Goal: Information Seeking & Learning: Learn about a topic

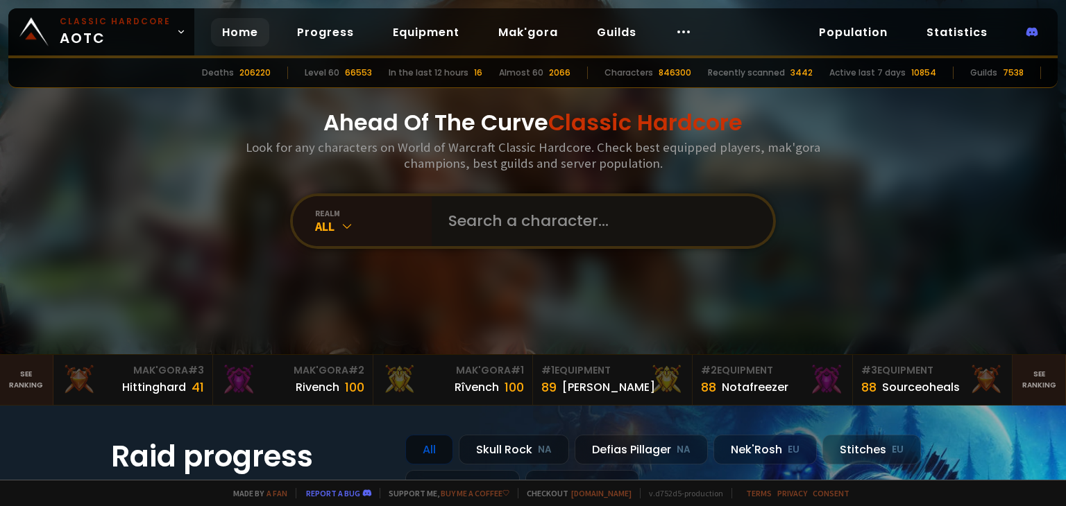
click at [499, 223] on input "text" at bounding box center [598, 221] width 316 height 50
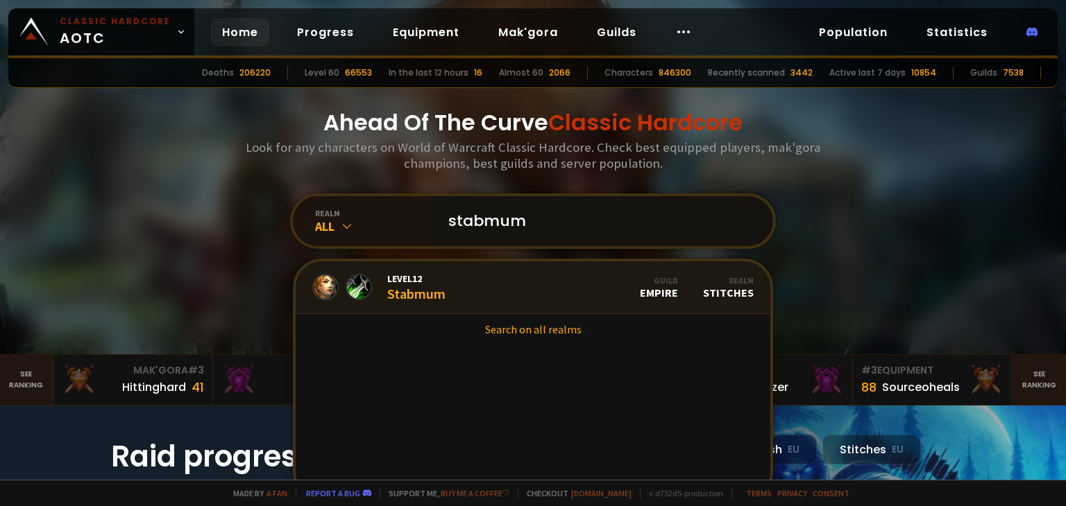
type input "stabmum"
click at [465, 269] on link "Level 12 Stabmum Guild Empire Realm Stitches" at bounding box center [533, 288] width 474 height 53
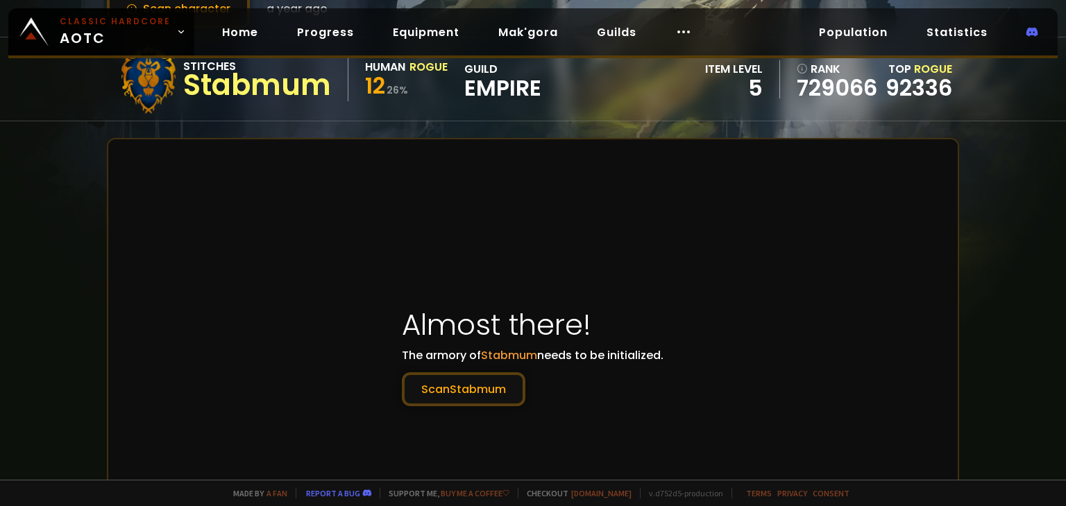
scroll to position [139, 0]
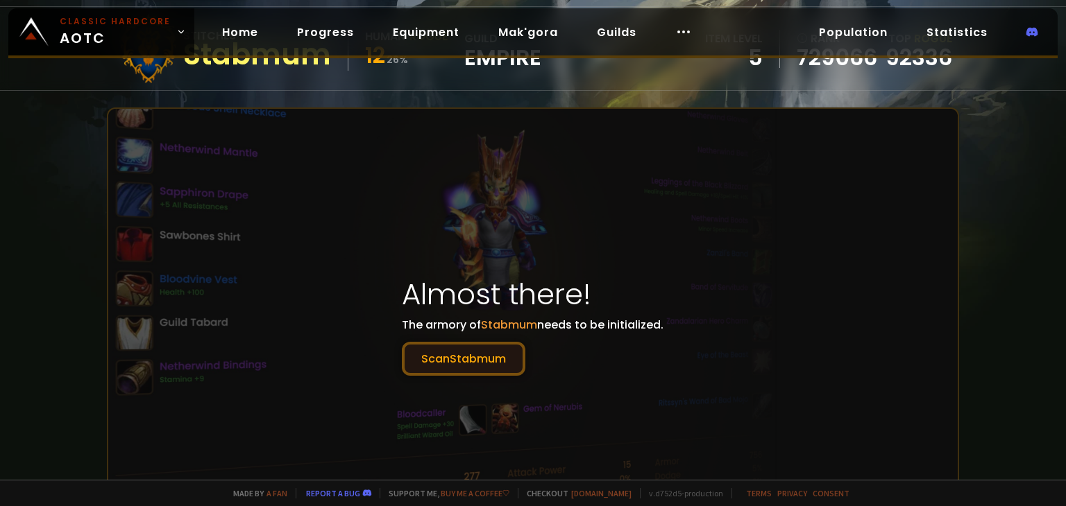
click at [491, 371] on button "Scan Stabmum" at bounding box center [463, 359] width 123 height 34
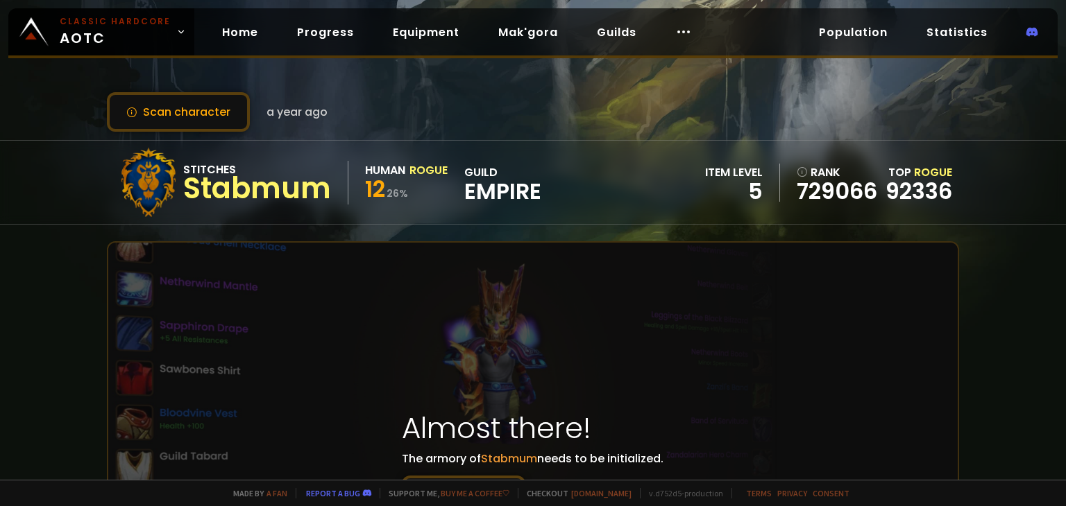
scroll to position [0, 0]
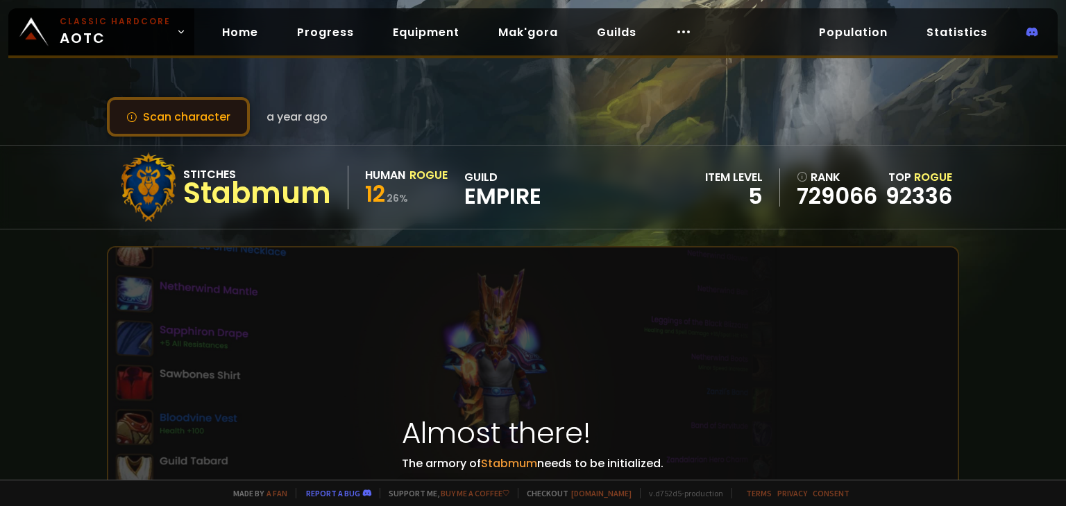
click at [229, 108] on button "Scan character" at bounding box center [178, 117] width 143 height 40
click at [228, 110] on button "Scan character" at bounding box center [178, 117] width 143 height 40
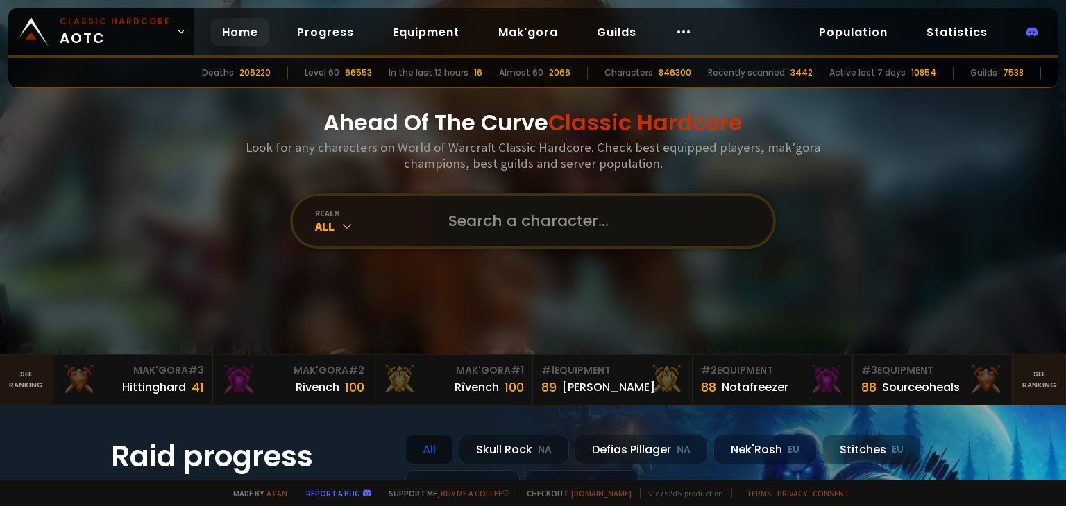
click at [498, 227] on input "text" at bounding box center [598, 221] width 316 height 50
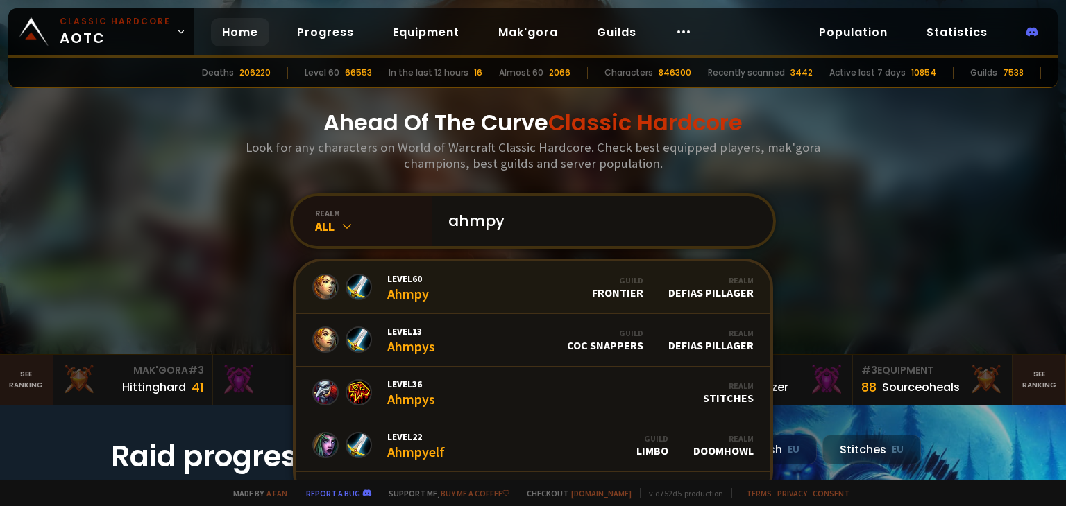
type input "ahmpy"
click at [436, 292] on link "Level 60 Ahmpy Guild Frontier Realm Defias Pillager" at bounding box center [533, 288] width 474 height 53
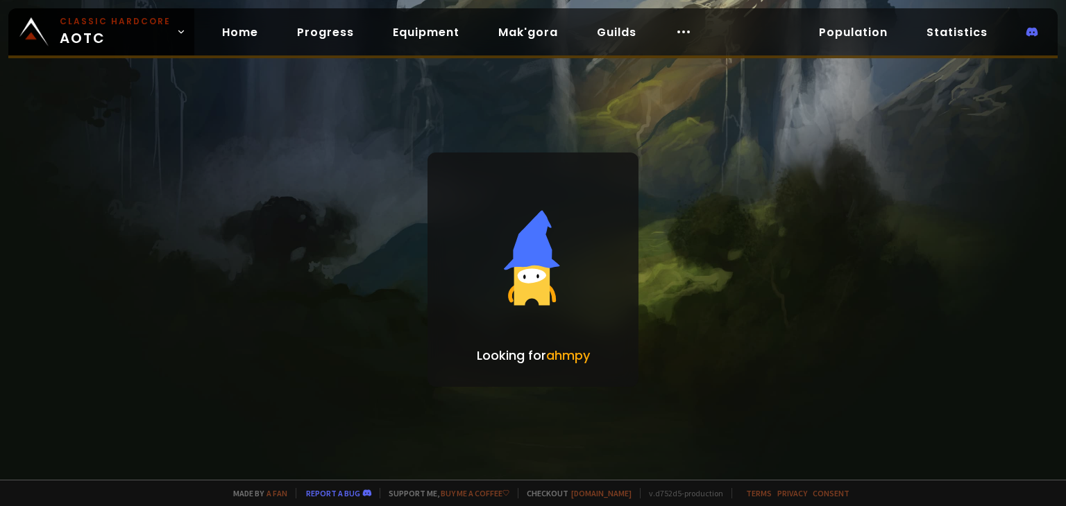
click at [391, 289] on div "Looking for ahmpy" at bounding box center [533, 240] width 1066 height 480
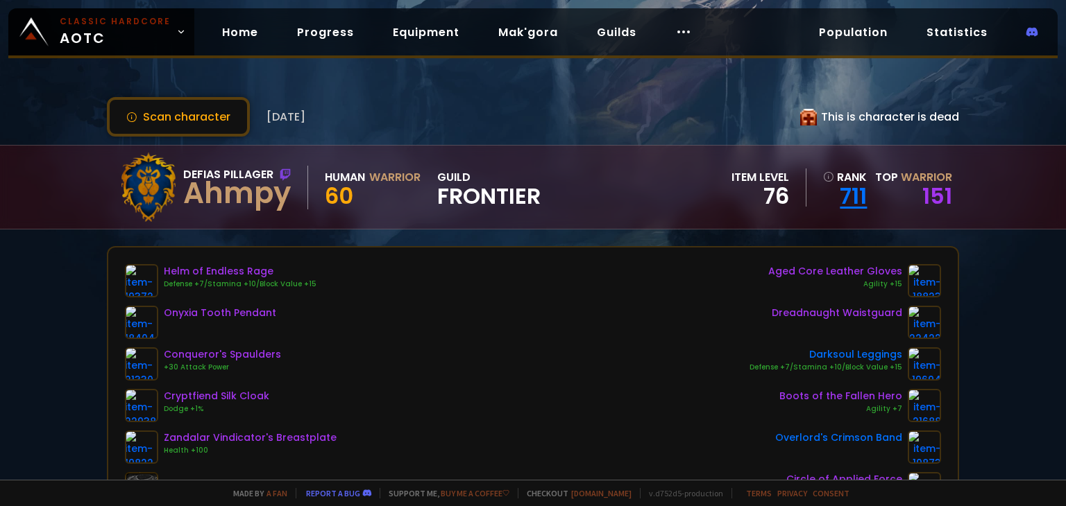
click at [847, 196] on link "711" at bounding box center [845, 196] width 44 height 21
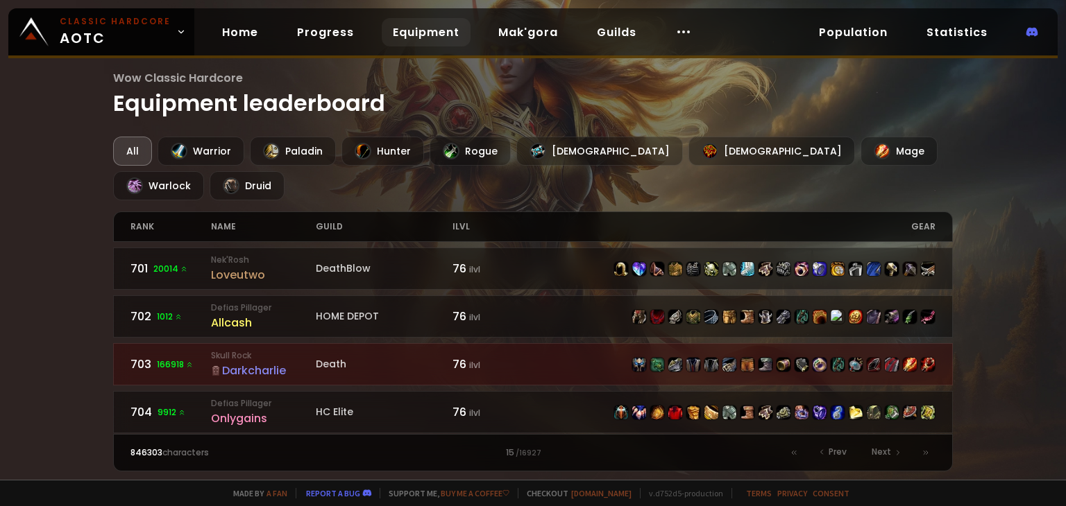
click at [147, 212] on div "rank" at bounding box center [170, 226] width 80 height 29
click at [122, 148] on div "All" at bounding box center [132, 151] width 39 height 29
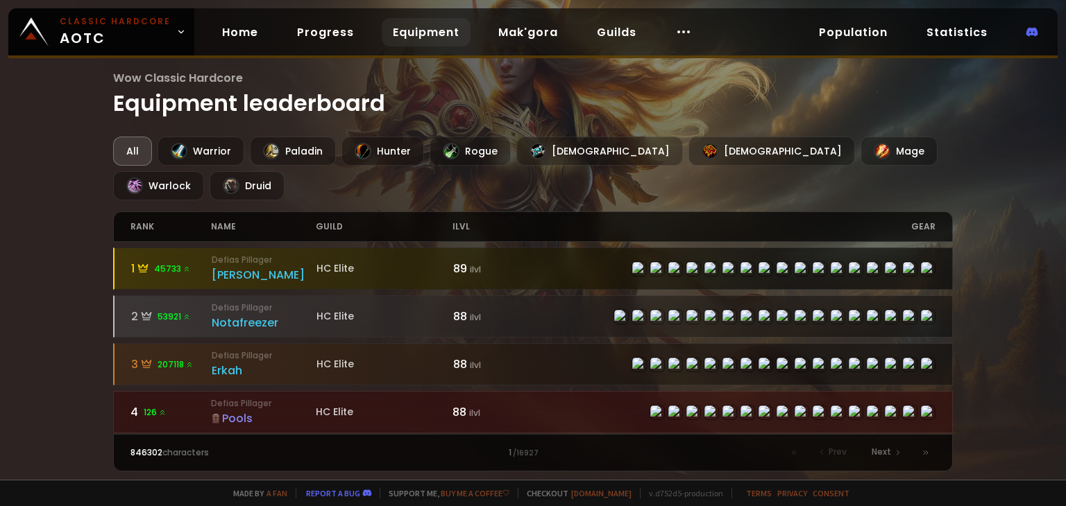
click at [164, 263] on span "45733" at bounding box center [172, 269] width 37 height 12
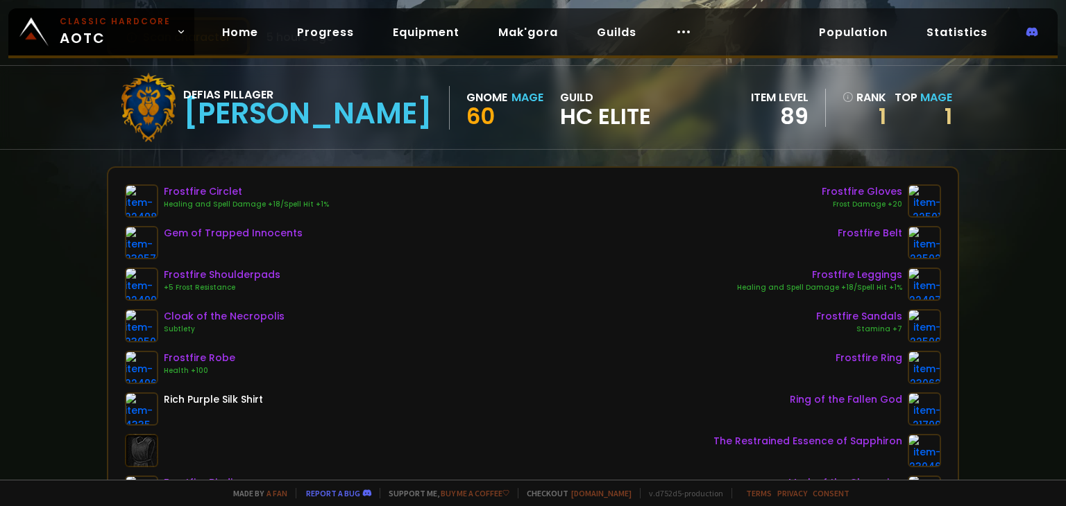
scroll to position [69, 0]
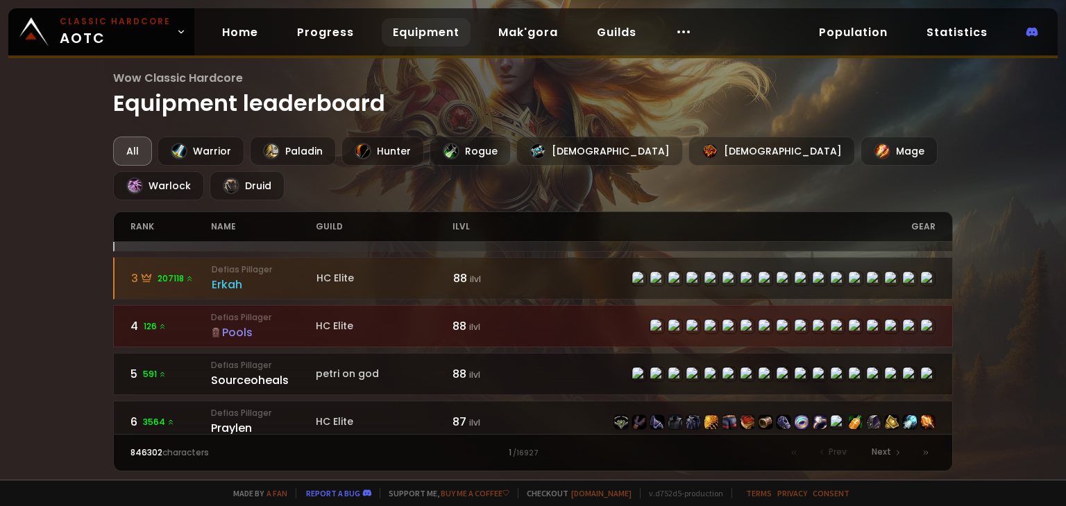
scroll to position [69, 0]
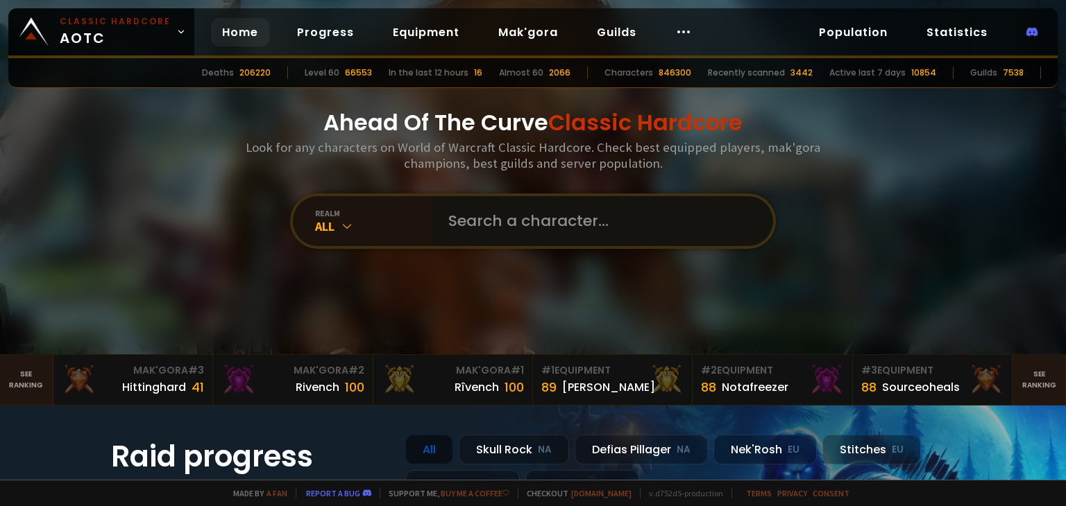
click at [483, 214] on input "text" at bounding box center [598, 221] width 316 height 50
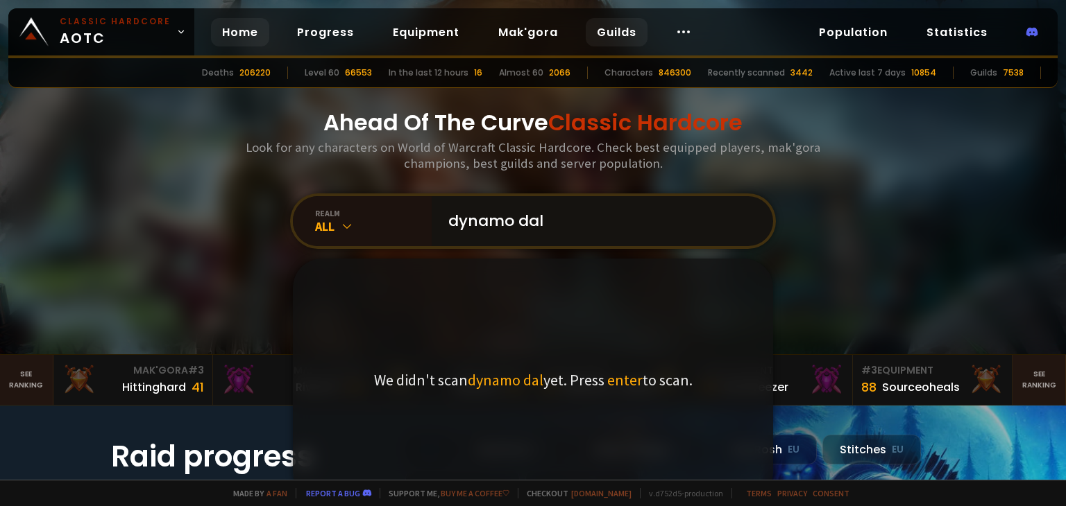
type input "dynamo dal"
click at [595, 31] on link "Guilds" at bounding box center [616, 32] width 62 height 28
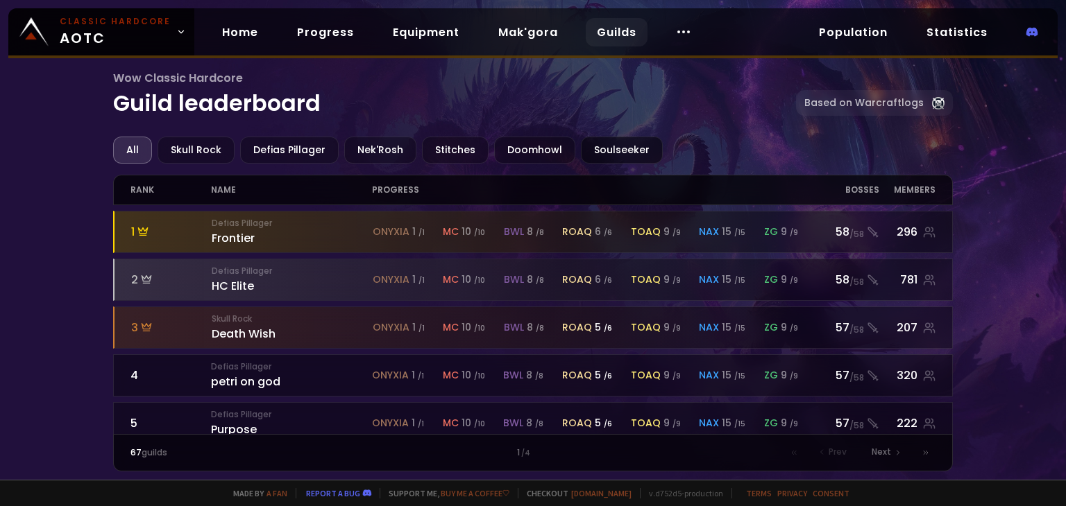
click at [630, 140] on div "Soulseeker" at bounding box center [622, 150] width 82 height 27
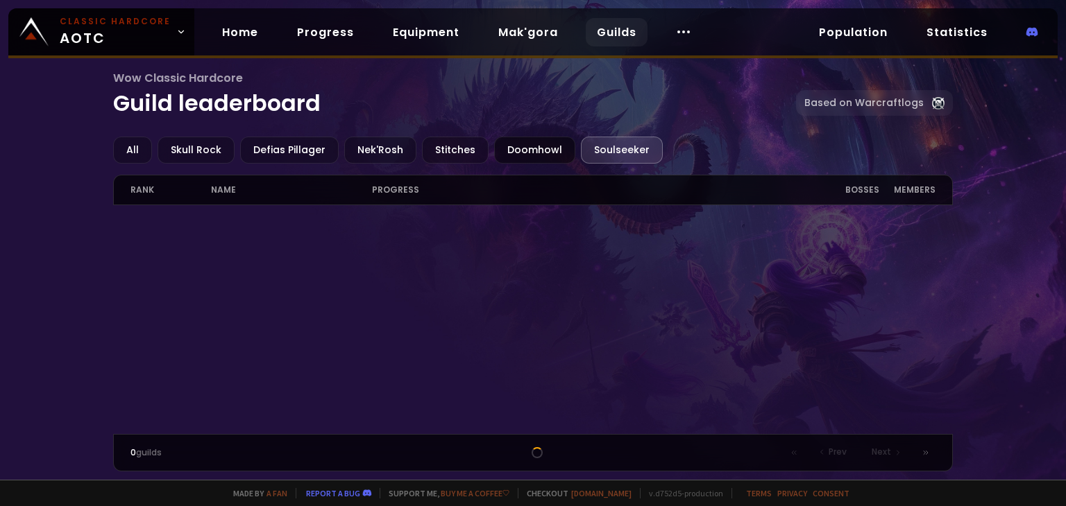
click at [506, 141] on div "Doomhowl" at bounding box center [534, 150] width 81 height 27
click at [441, 145] on div "Stitches" at bounding box center [455, 150] width 67 height 27
click at [379, 142] on div "Nek'Rosh" at bounding box center [380, 150] width 72 height 27
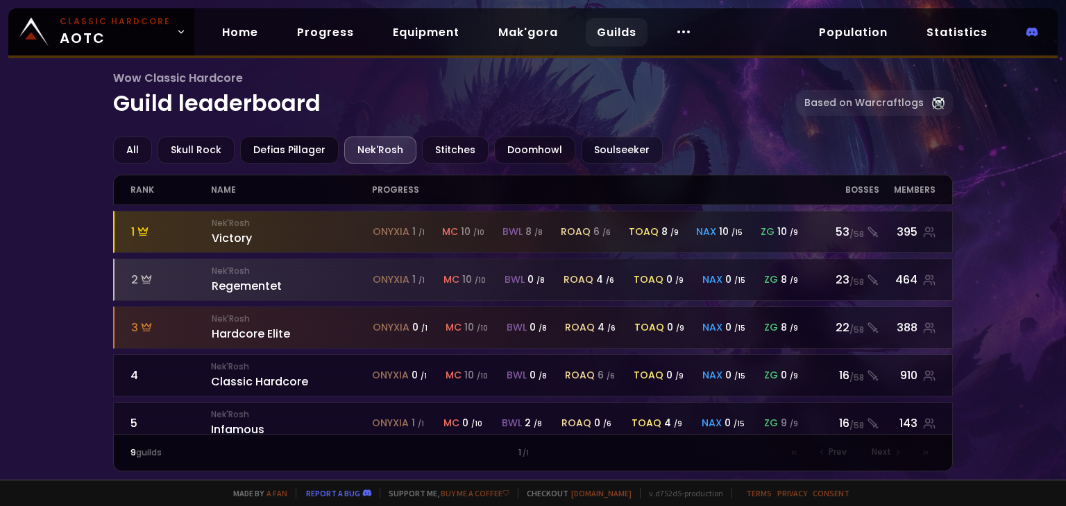
click at [302, 151] on div "Defias Pillager" at bounding box center [289, 150] width 99 height 27
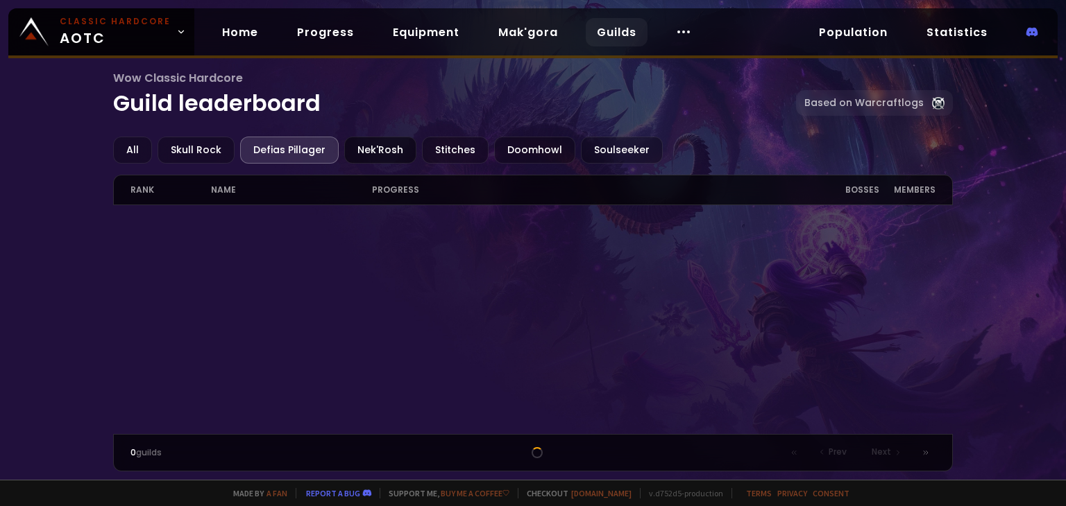
click at [361, 150] on div "Nek'Rosh" at bounding box center [380, 150] width 72 height 27
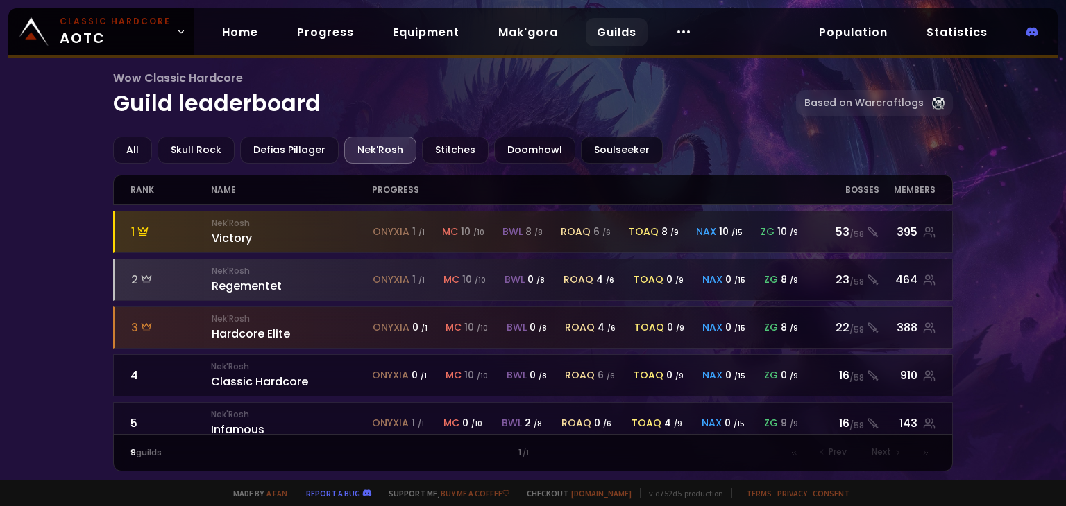
click at [581, 148] on div "Soulseeker" at bounding box center [622, 150] width 82 height 27
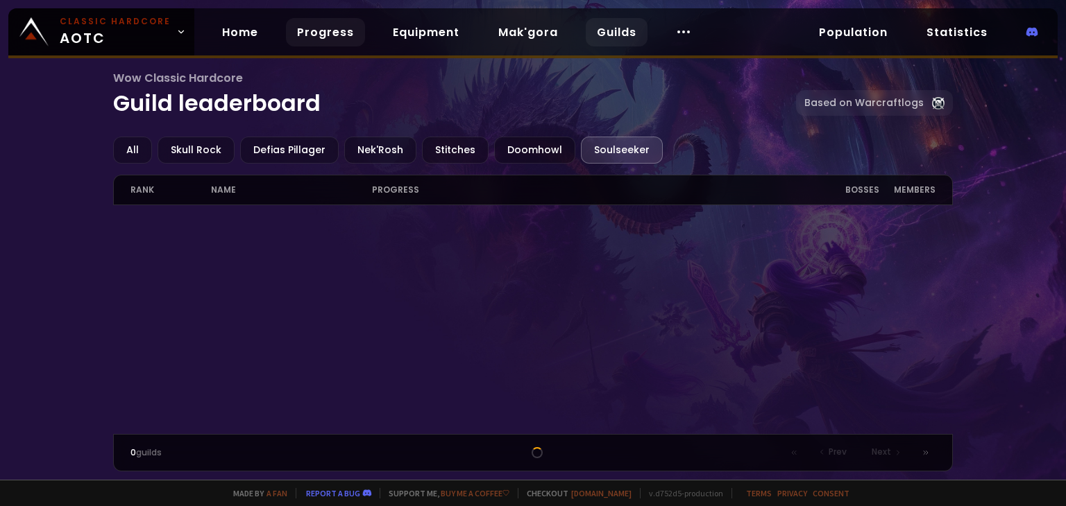
click at [324, 36] on link "Progress" at bounding box center [325, 32] width 79 height 28
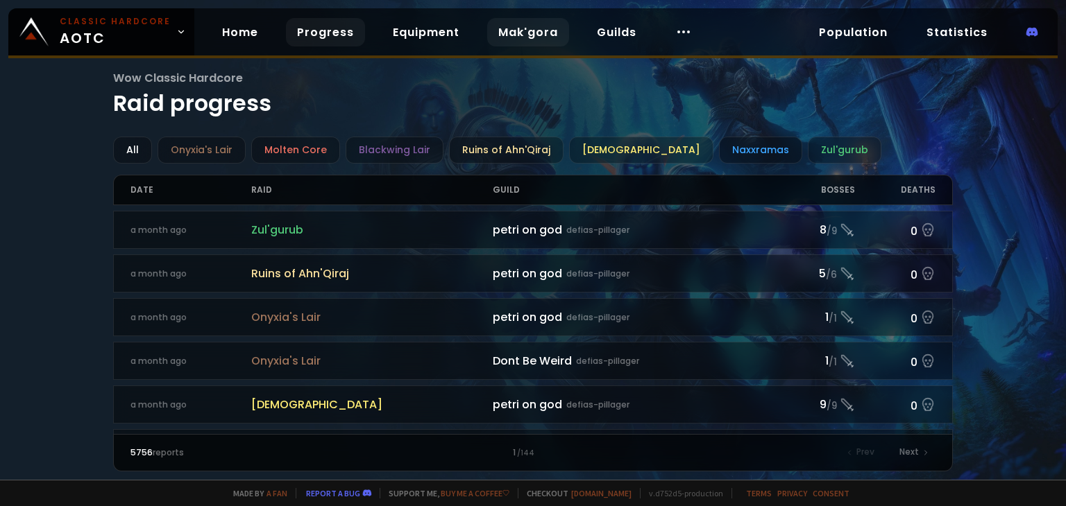
click at [511, 35] on link "Mak'gora" at bounding box center [528, 32] width 82 height 28
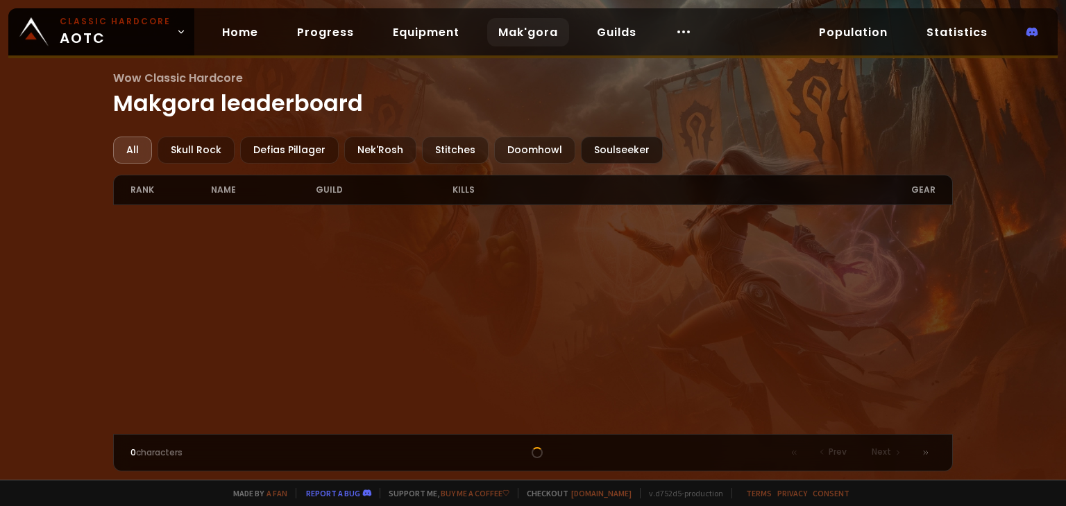
click at [587, 158] on div "Soulseeker" at bounding box center [622, 150] width 82 height 27
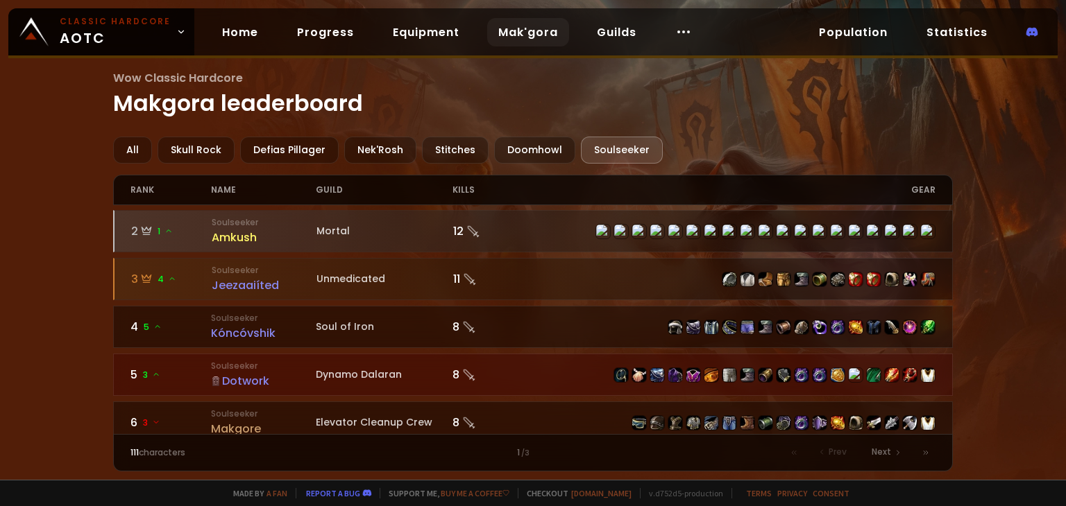
scroll to position [69, 0]
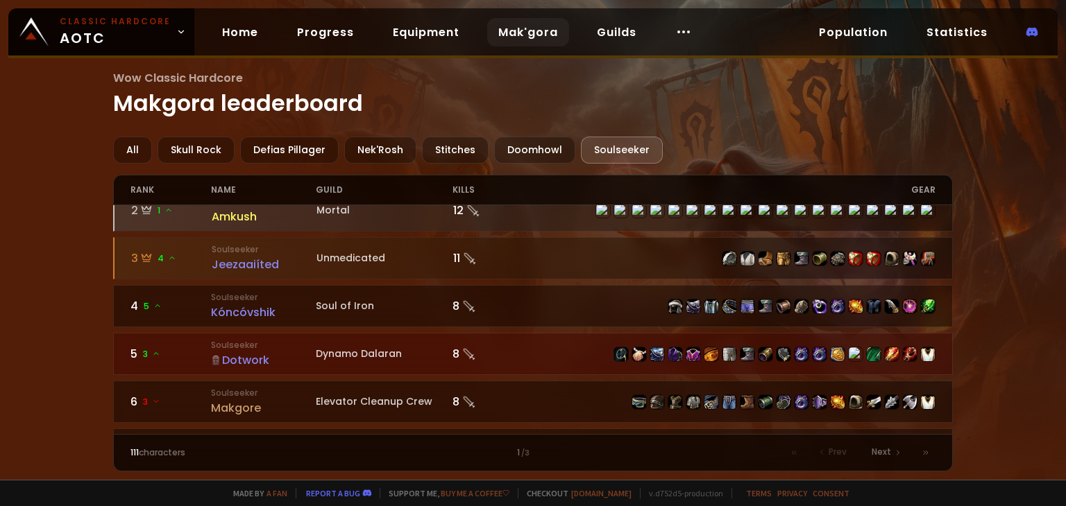
click at [268, 359] on div "Dotwork" at bounding box center [263, 360] width 105 height 17
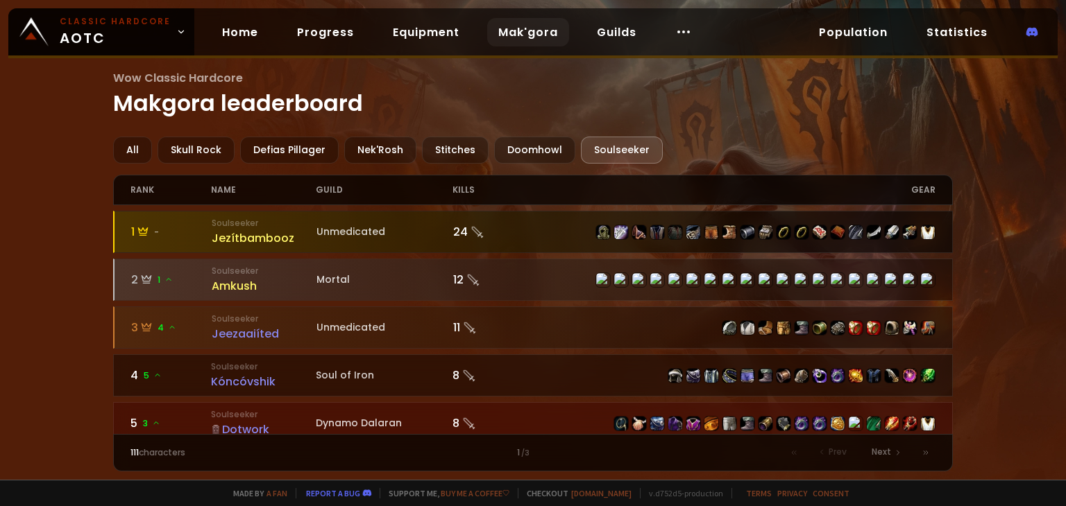
click at [261, 237] on div "Jezítbambooz" at bounding box center [264, 238] width 105 height 17
click at [223, 233] on div "Jezítbambooz" at bounding box center [264, 238] width 105 height 17
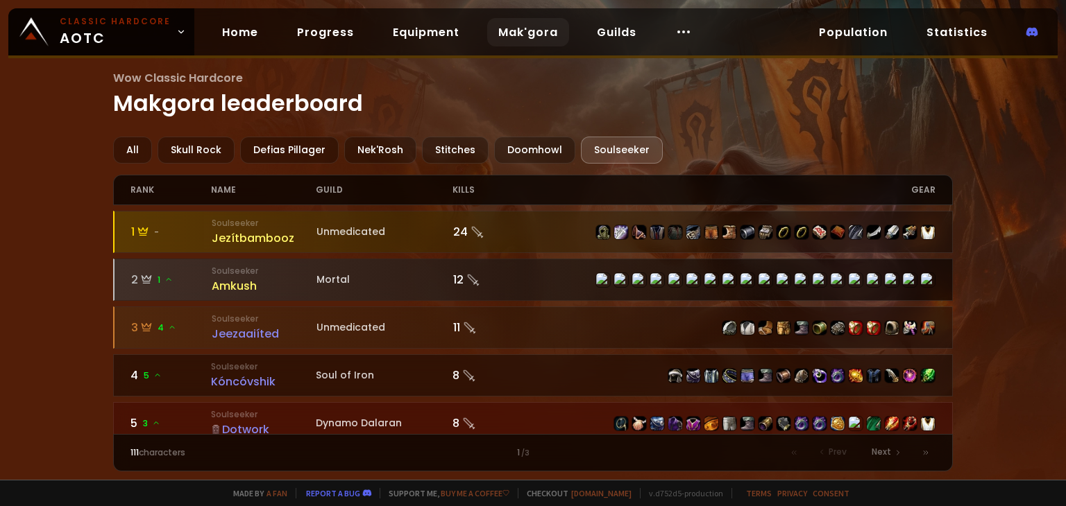
click at [218, 268] on small "Soulseeker" at bounding box center [264, 271] width 105 height 12
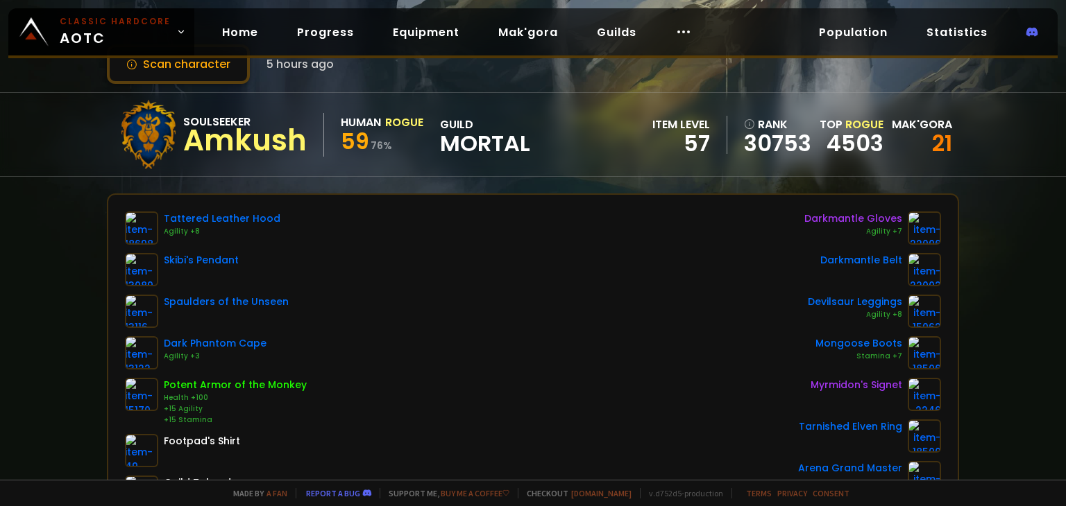
scroll to position [208, 0]
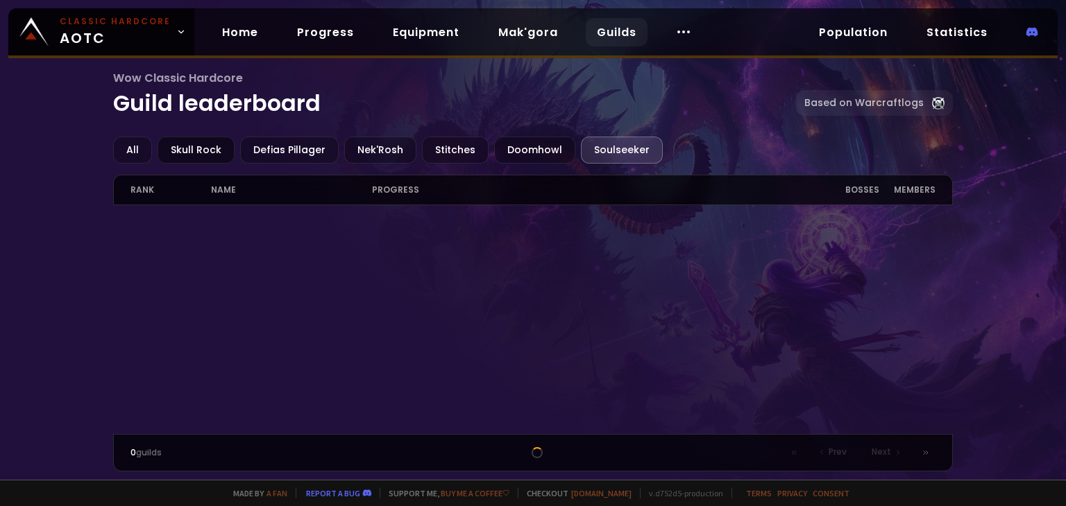
click at [221, 146] on div "Skull Rock" at bounding box center [195, 150] width 77 height 27
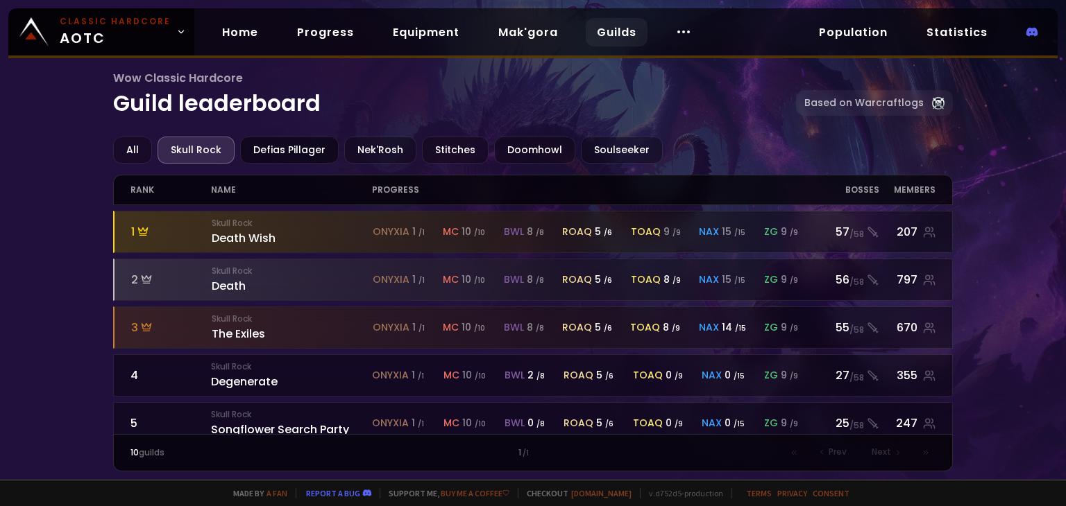
click at [290, 153] on div "Defias Pillager" at bounding box center [289, 150] width 99 height 27
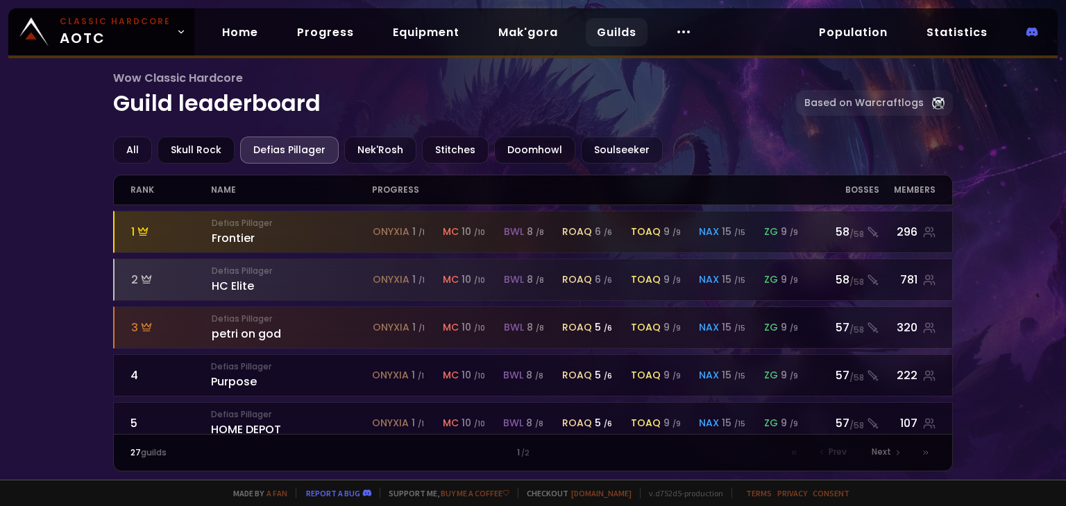
click at [214, 148] on div "Skull Rock" at bounding box center [195, 150] width 77 height 27
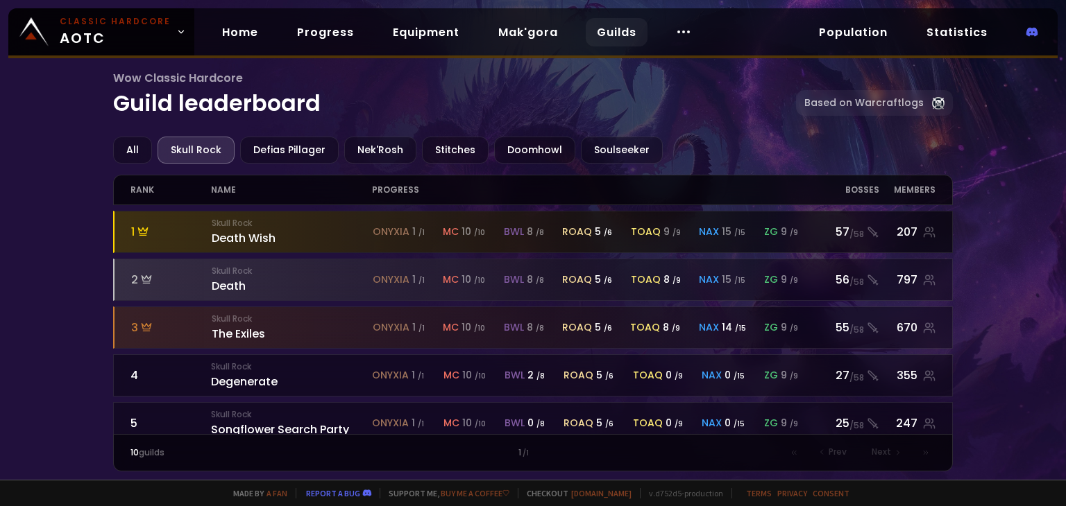
click at [262, 238] on div "Skull Rock Death Wish" at bounding box center [292, 232] width 161 height 30
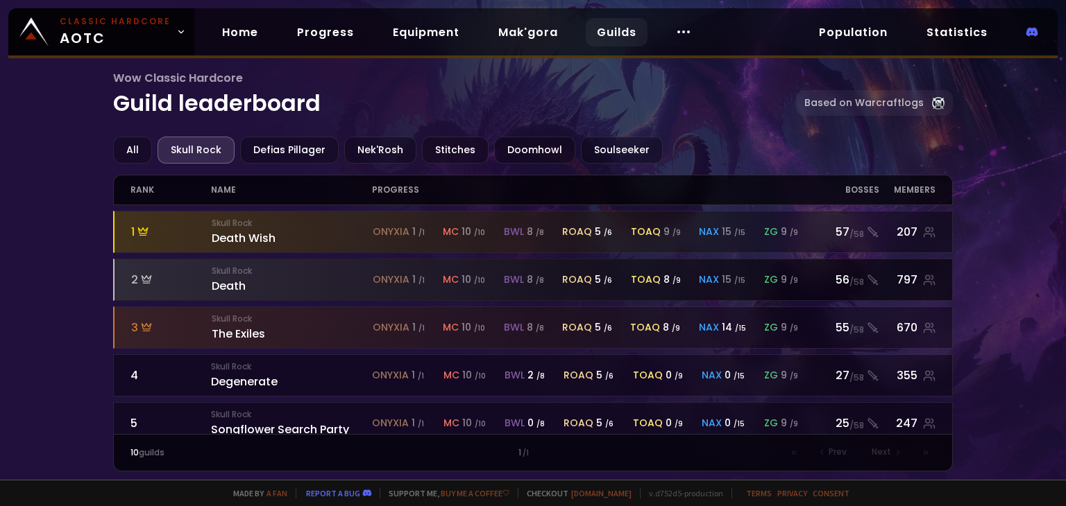
click at [236, 286] on div "Skull Rock Death" at bounding box center [292, 280] width 161 height 30
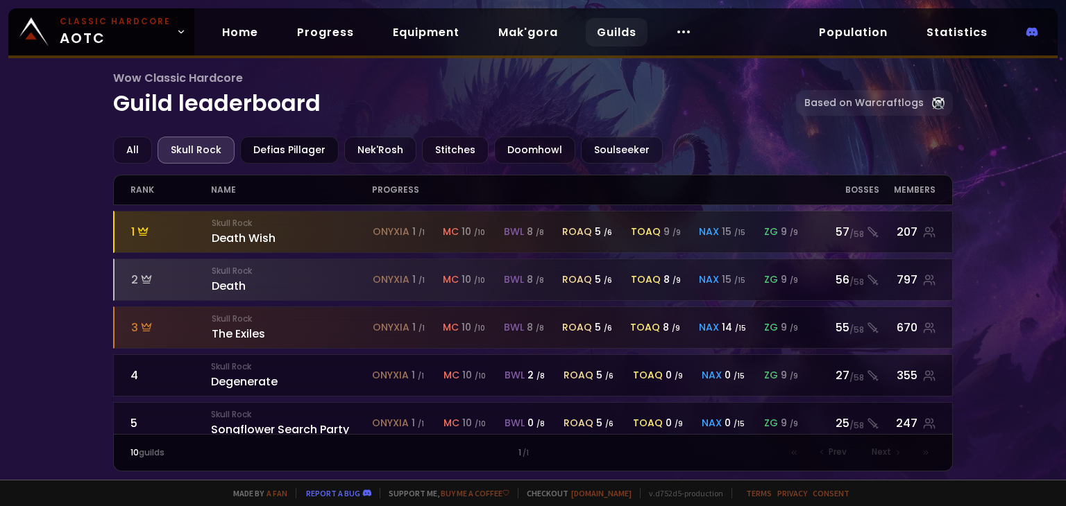
click at [282, 155] on div "Defias Pillager" at bounding box center [289, 150] width 99 height 27
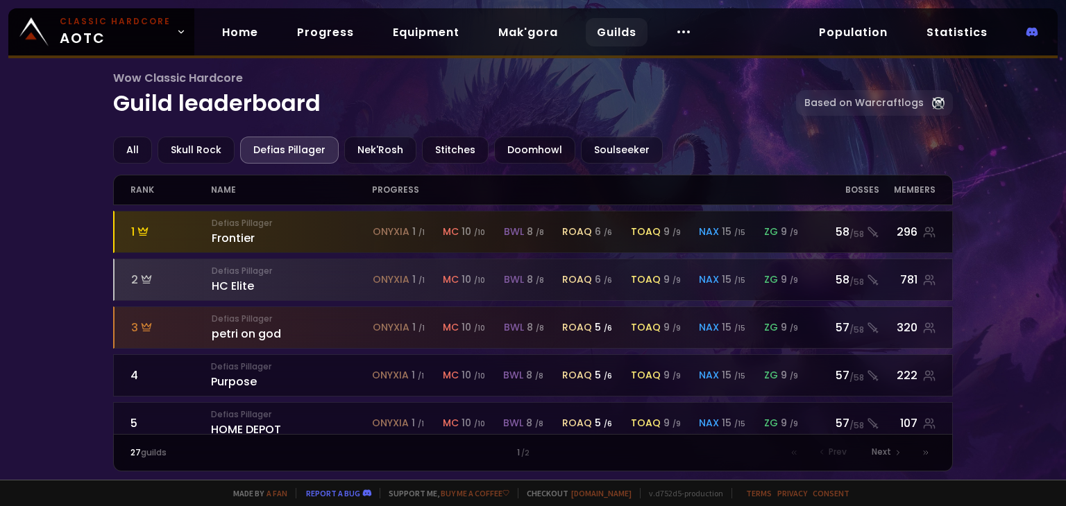
click at [275, 227] on small "Defias Pillager" at bounding box center [292, 223] width 161 height 12
